Goal: Communication & Community: Answer question/provide support

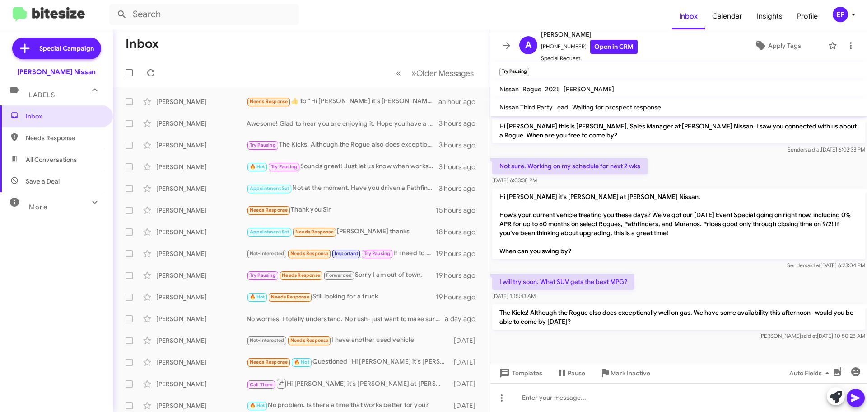
click at [342, 56] on mat-toolbar-row "Inbox" at bounding box center [301, 43] width 377 height 29
click at [67, 151] on span "All Conversations" at bounding box center [56, 160] width 113 height 22
type input "in:all-conversations"
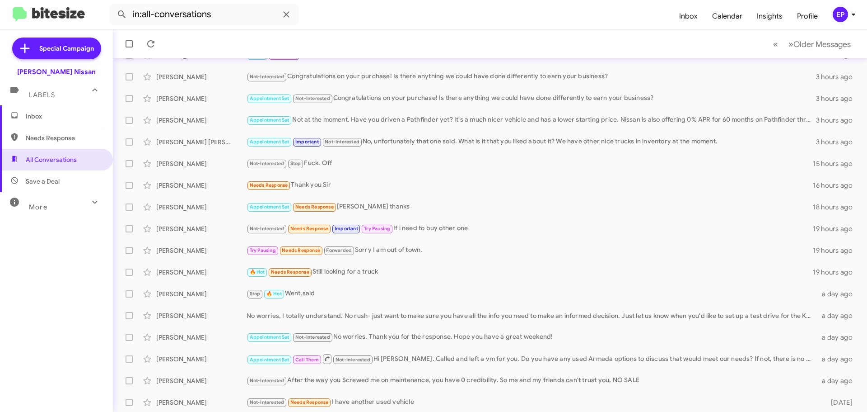
scroll to position [113, 0]
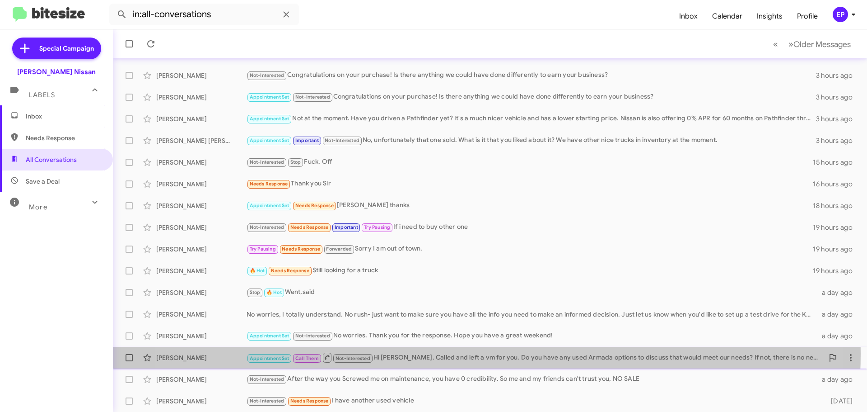
click at [450, 353] on div "Appointment Set Call Them Not-Interested Hi [PERSON_NAME]. Called and left a vm…" at bounding box center [535, 356] width 577 height 11
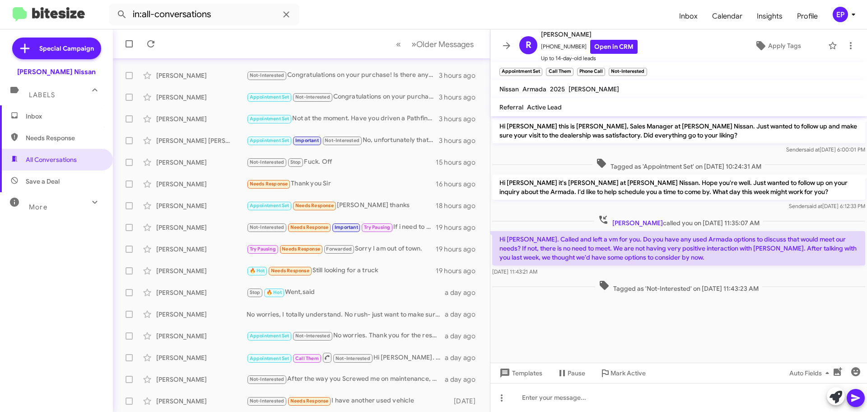
click at [657, 327] on cdk-virtual-scroll-viewport "Hi [PERSON_NAME] this is [PERSON_NAME], Sales Manager at [PERSON_NAME] Nissan. …" at bounding box center [679, 239] width 377 height 246
click at [658, 325] on cdk-virtual-scroll-viewport "Hi [PERSON_NAME] this is [PERSON_NAME], Sales Manager at [PERSON_NAME] Nissan. …" at bounding box center [679, 239] width 377 height 246
click at [587, 347] on cdk-virtual-scroll-viewport "Hi [PERSON_NAME] this is [PERSON_NAME], Sales Manager at [PERSON_NAME] Nissan. …" at bounding box center [679, 239] width 377 height 246
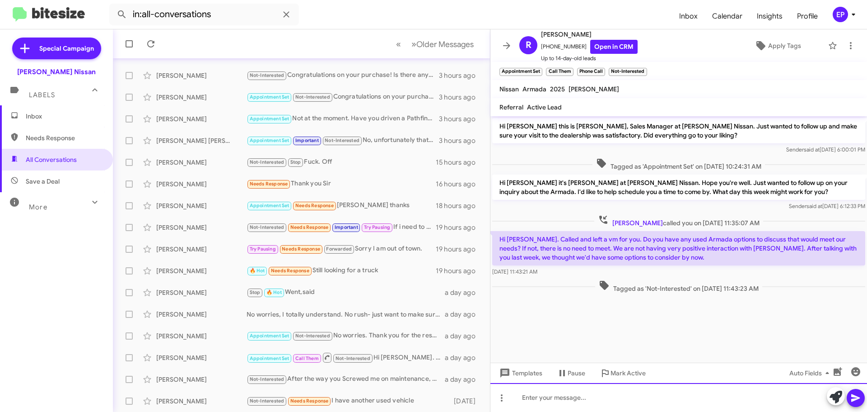
click at [582, 399] on div at bounding box center [679, 397] width 377 height 29
